Goal: Find specific page/section: Find specific page/section

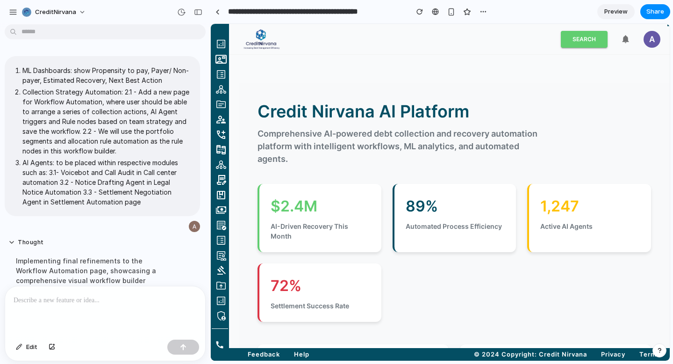
scroll to position [961, 0]
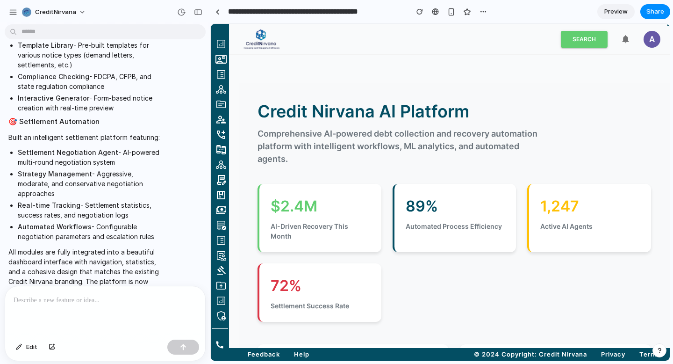
click at [293, 212] on div "$2.4M" at bounding box center [321, 206] width 100 height 22
click at [219, 154] on img at bounding box center [220, 149] width 11 height 11
click at [220, 145] on img at bounding box center [220, 149] width 11 height 11
click at [220, 175] on img at bounding box center [220, 179] width 11 height 11
click at [358, 300] on div "Settlement Success Rate" at bounding box center [321, 305] width 100 height 10
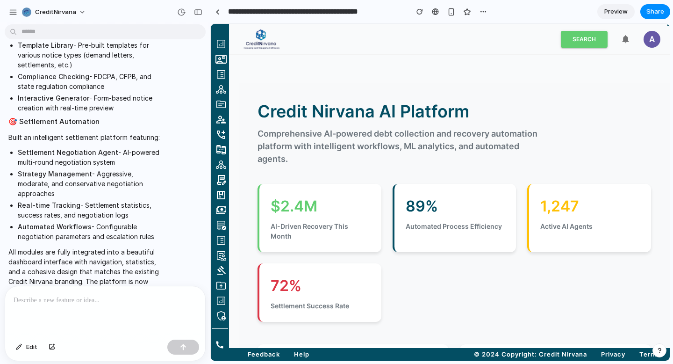
click at [220, 63] on img at bounding box center [220, 58] width 11 height 11
click at [221, 81] on link at bounding box center [221, 74] width 16 height 15
